Goal: Entertainment & Leisure: Consume media (video, audio)

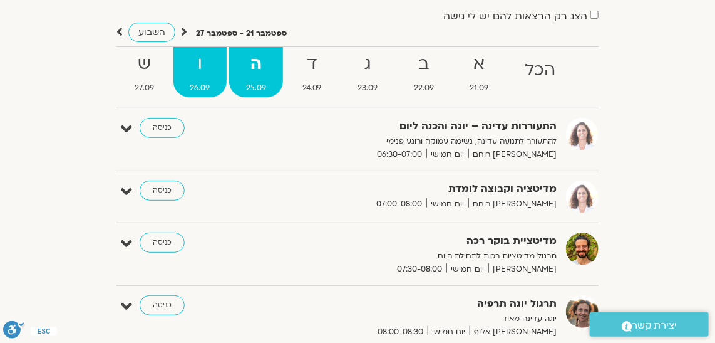
scroll to position [113, 0]
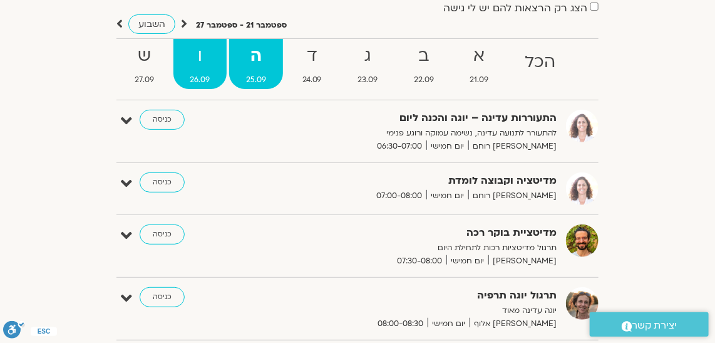
click at [198, 62] on strong "ו" at bounding box center [200, 56] width 54 height 28
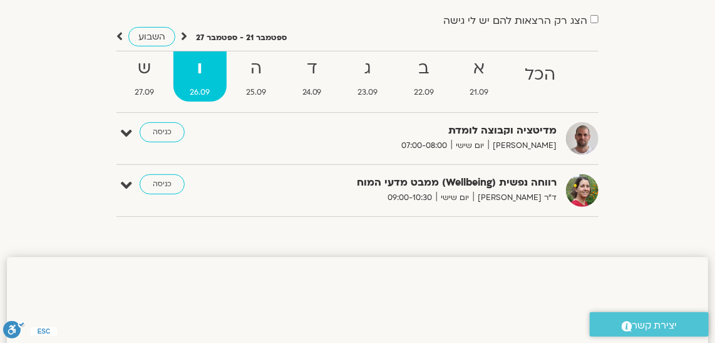
scroll to position [56, 0]
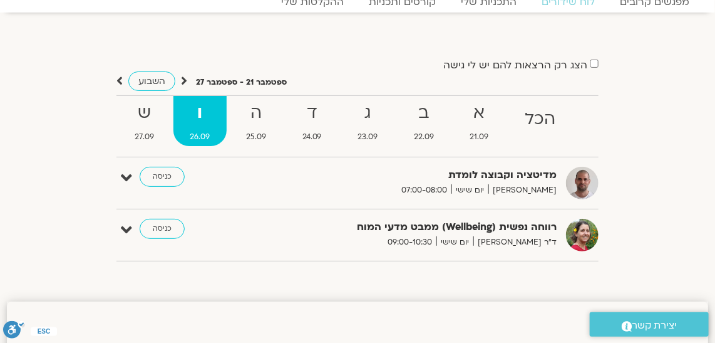
drag, startPoint x: 458, startPoint y: 133, endPoint x: 74, endPoint y: 172, distance: 386.5
click at [71, 173] on div "הצג רק הרצאות להם יש לי גישה ספטמבר 21 - ספטמבר 27 השבוע להציג אירועים שפתוחים …" at bounding box center [357, 163] width 701 height 214
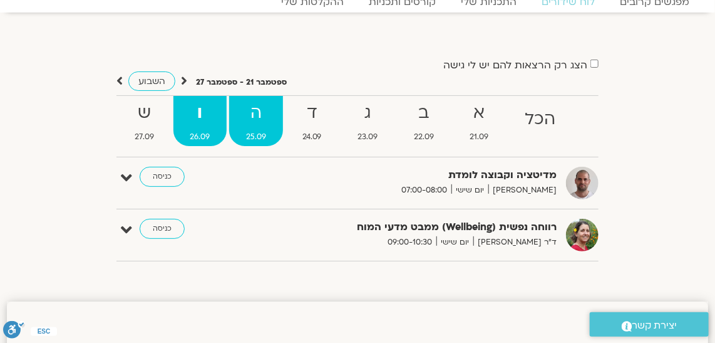
click at [260, 113] on strong "ה" at bounding box center [256, 113] width 54 height 28
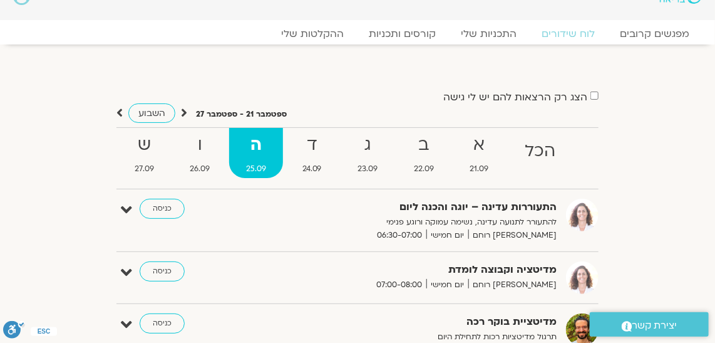
scroll to position [0, 0]
